Goal: Information Seeking & Learning: Learn about a topic

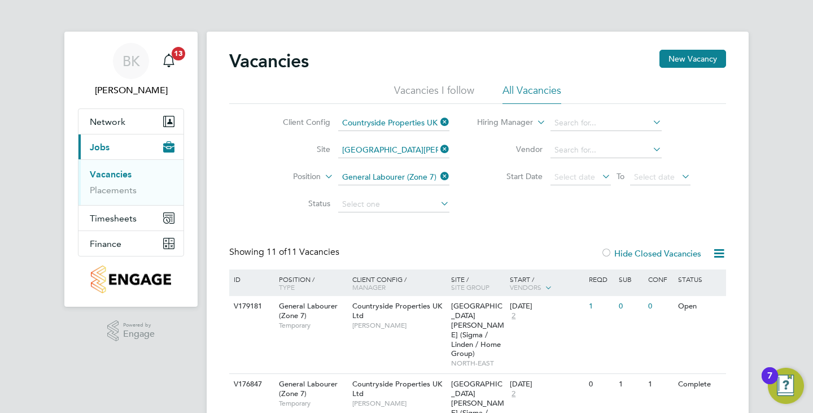
drag, startPoint x: 440, startPoint y: 149, endPoint x: 420, endPoint y: 149, distance: 19.8
click at [438, 149] on icon at bounding box center [438, 149] width 0 height 16
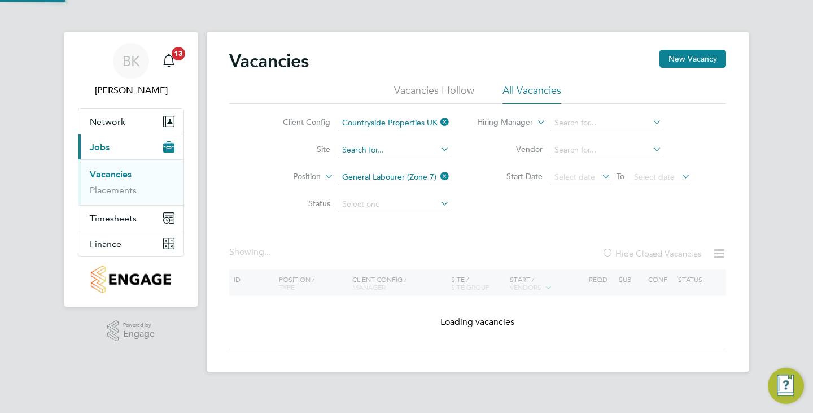
click at [395, 147] on input at bounding box center [393, 150] width 111 height 16
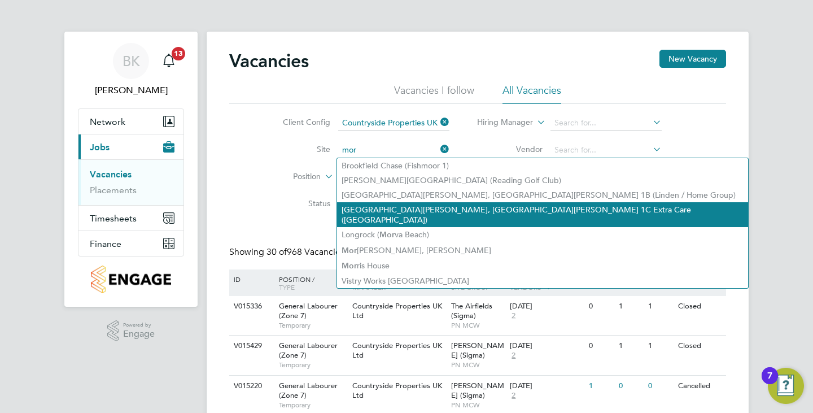
click at [442, 207] on li "King Edwards Park, St. George 1C Extra Care (Karbon)" at bounding box center [542, 214] width 411 height 25
type input "King Edwards Park, St. George 1C Extra Care (Karbon)"
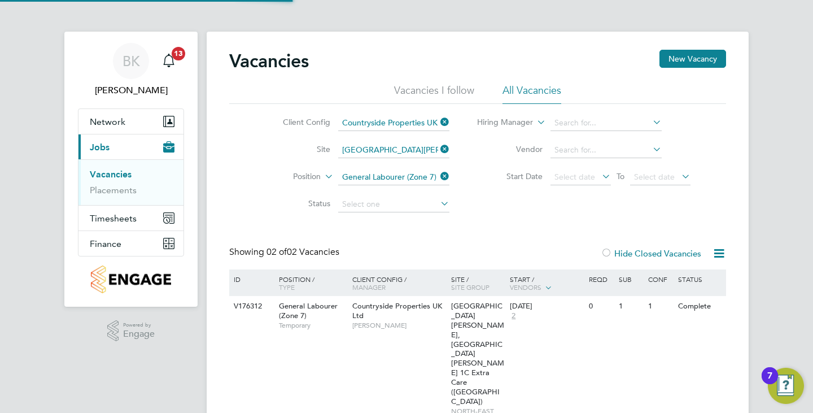
click at [438, 176] on icon at bounding box center [438, 176] width 0 height 16
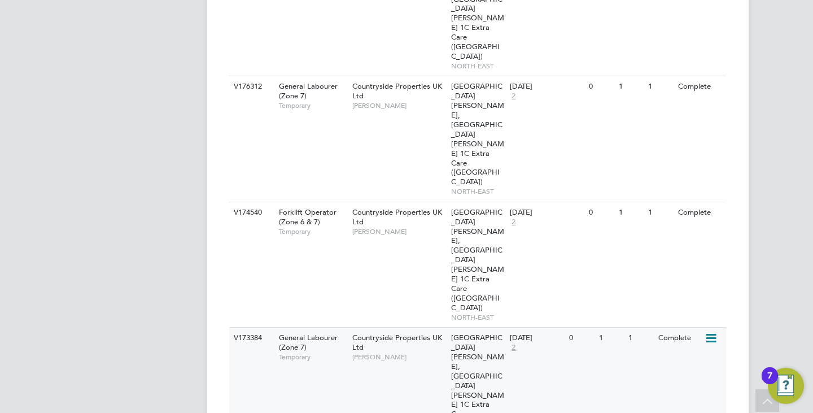
scroll to position [325, 0]
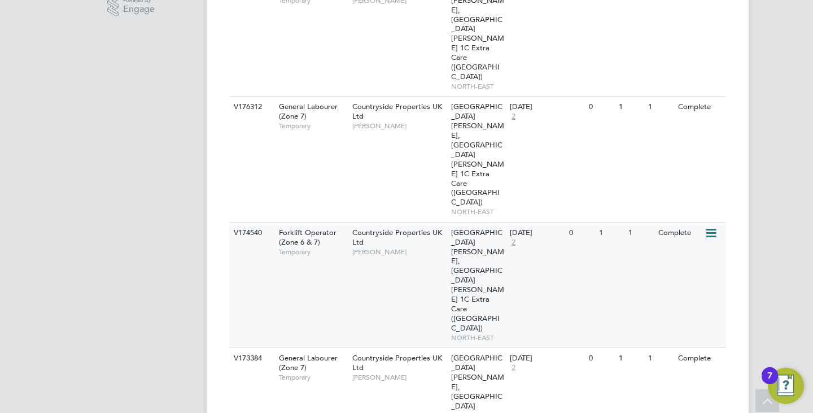
click at [458, 333] on span "NORTH-EAST" at bounding box center [478, 337] width 54 height 9
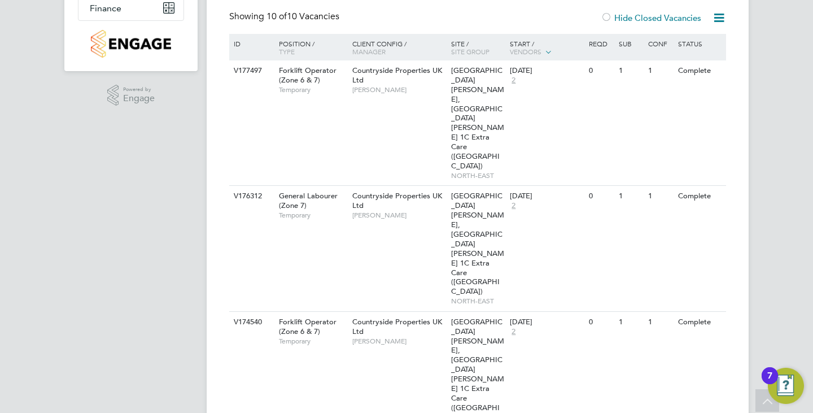
scroll to position [99, 0]
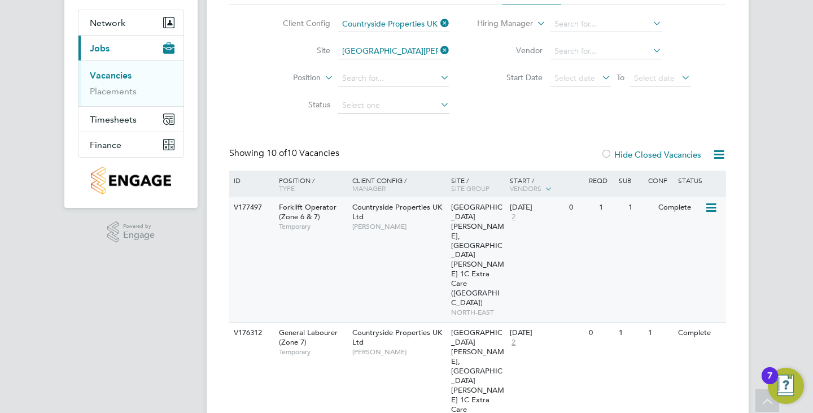
click at [435, 240] on div "V177497 Forklift Operator (Zone 6 & 7) Temporary Countryside Properties UK Ltd …" at bounding box center [477, 259] width 497 height 125
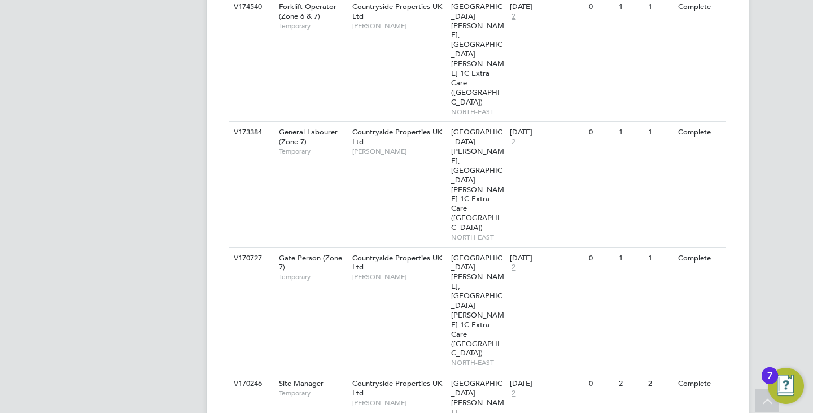
scroll to position [607, 0]
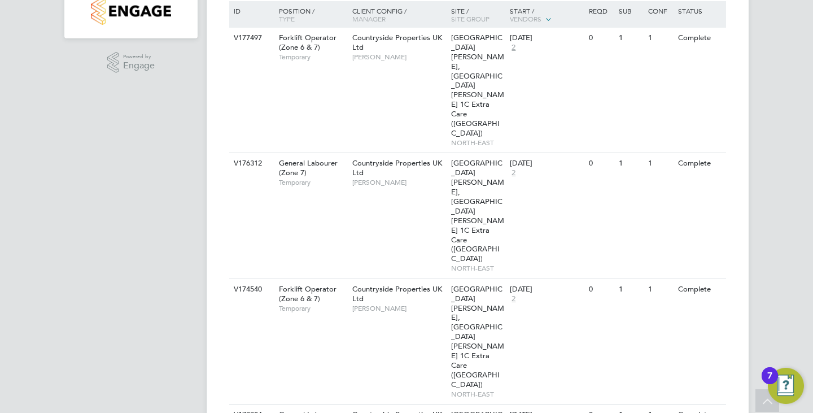
scroll to position [212, 0]
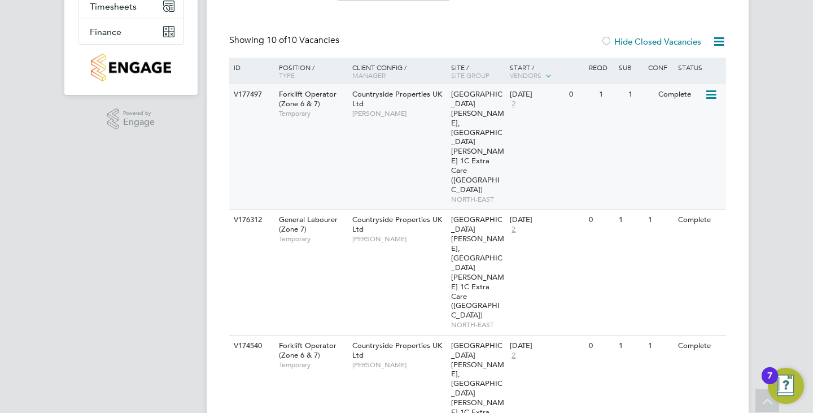
click at [377, 135] on div "V177497 Forklift Operator (Zone 6 & 7) Temporary Countryside Properties UK Ltd …" at bounding box center [477, 146] width 497 height 125
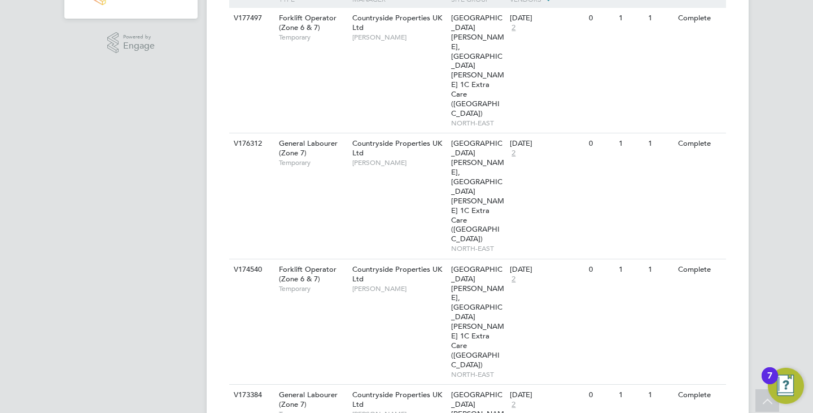
scroll to position [268, 0]
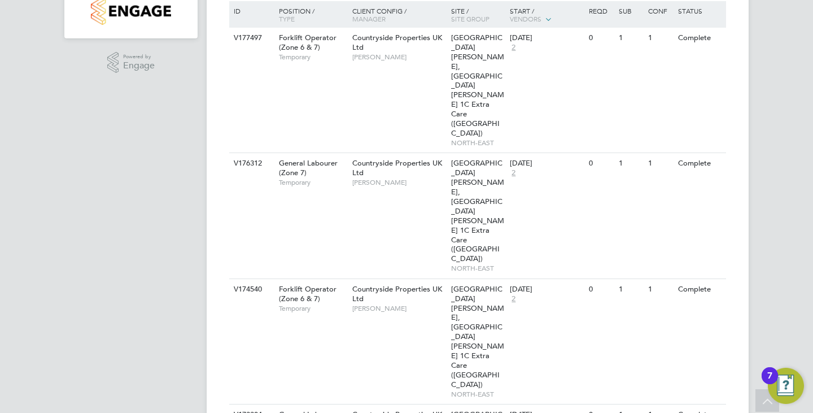
click at [543, 278] on div "V174540 Forklift Operator (Zone 6 & 7) Temporary Countryside Properties UK Ltd …" at bounding box center [477, 340] width 497 height 125
click at [400, 304] on span "[PERSON_NAME]" at bounding box center [398, 308] width 93 height 9
click at [411, 90] on div "V177497 Forklift Operator (Zone 6 & 7) Temporary Countryside Properties UK Ltd …" at bounding box center [477, 90] width 497 height 125
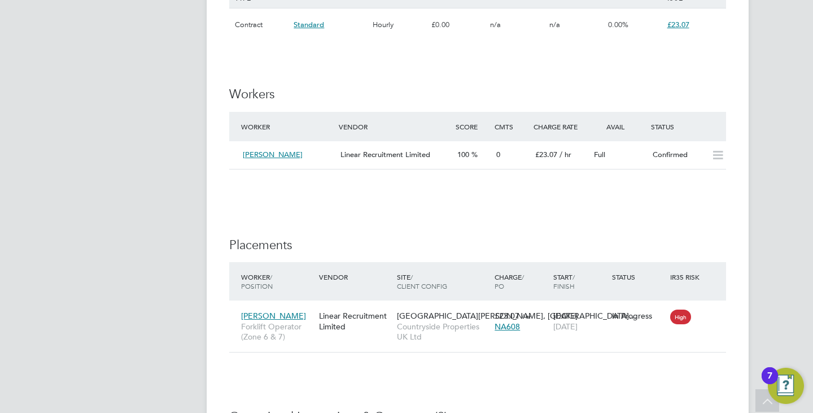
scroll to position [847, 0]
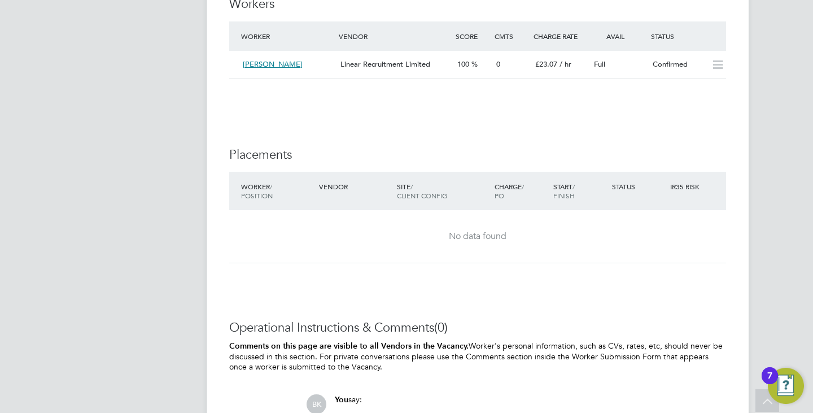
scroll to position [745, 0]
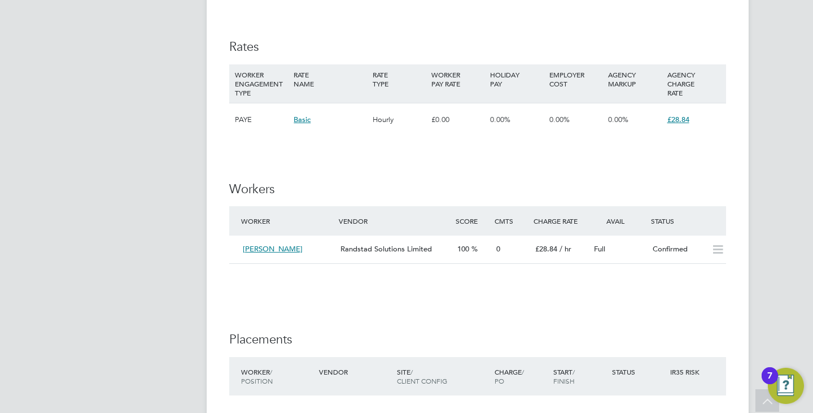
scroll to position [791, 0]
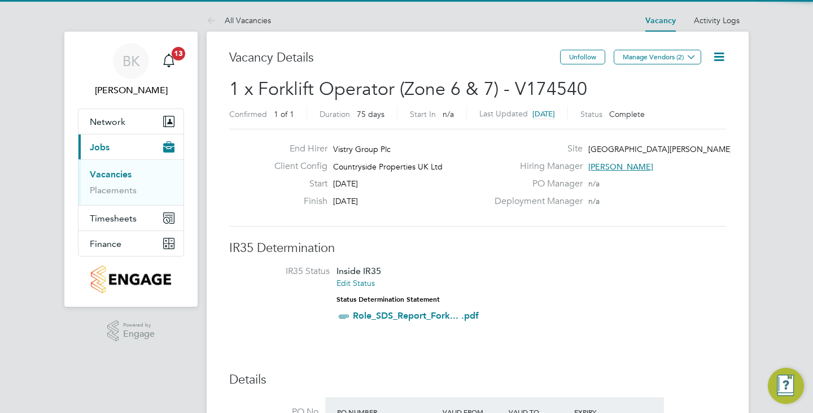
click at [725, 53] on icon at bounding box center [719, 57] width 14 height 14
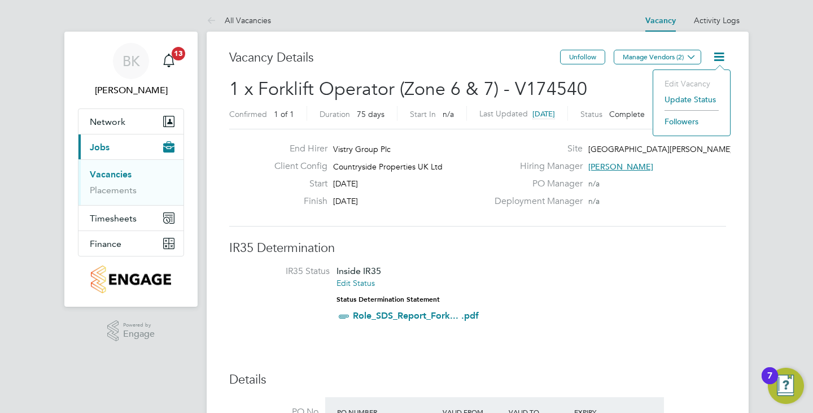
click at [603, 88] on h2 "1 x Forklift Operator (Zone 6 & 7) - V174540 Confirmed 1 of 1 Duration 75 days …" at bounding box center [477, 100] width 497 height 47
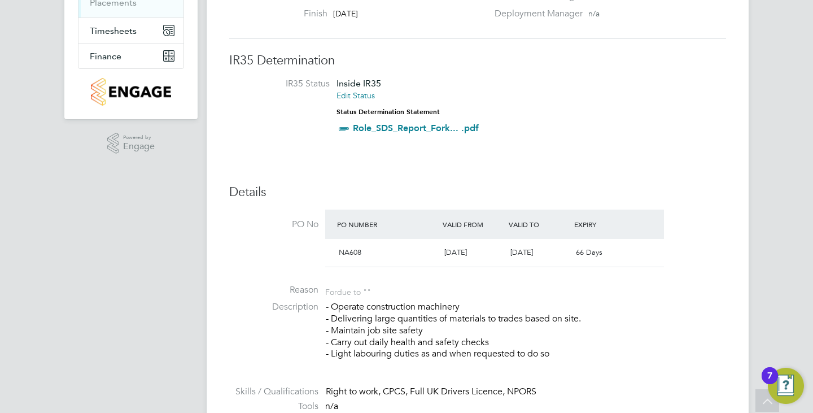
scroll to position [56, 0]
